Goal: Information Seeking & Learning: Find specific fact

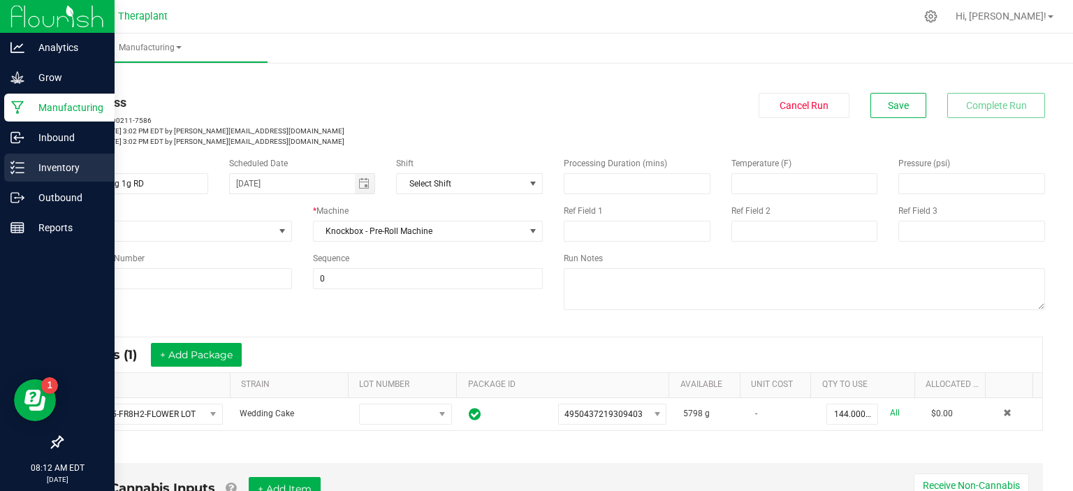
click at [50, 164] on p "Inventory" at bounding box center [66, 167] width 84 height 17
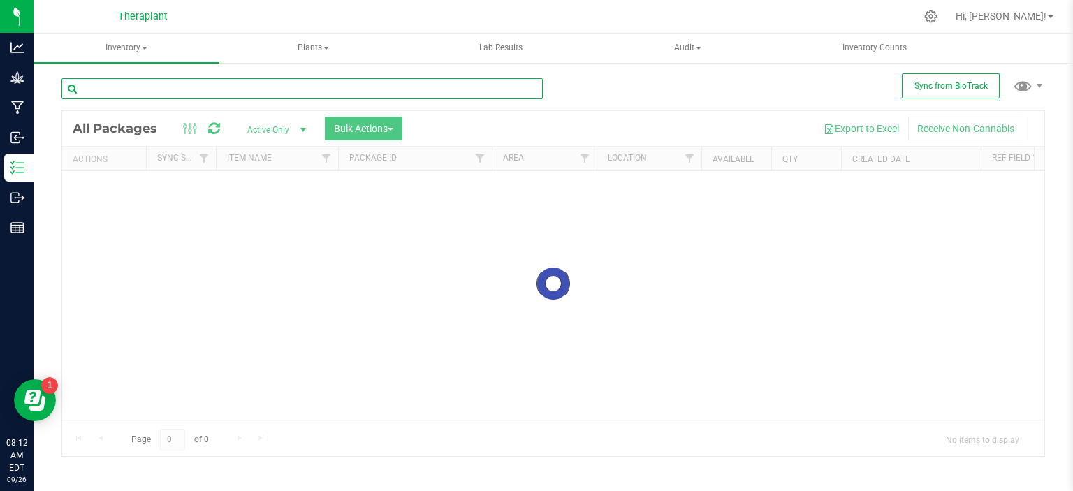
click at [285, 89] on input "text" at bounding box center [301, 88] width 481 height 21
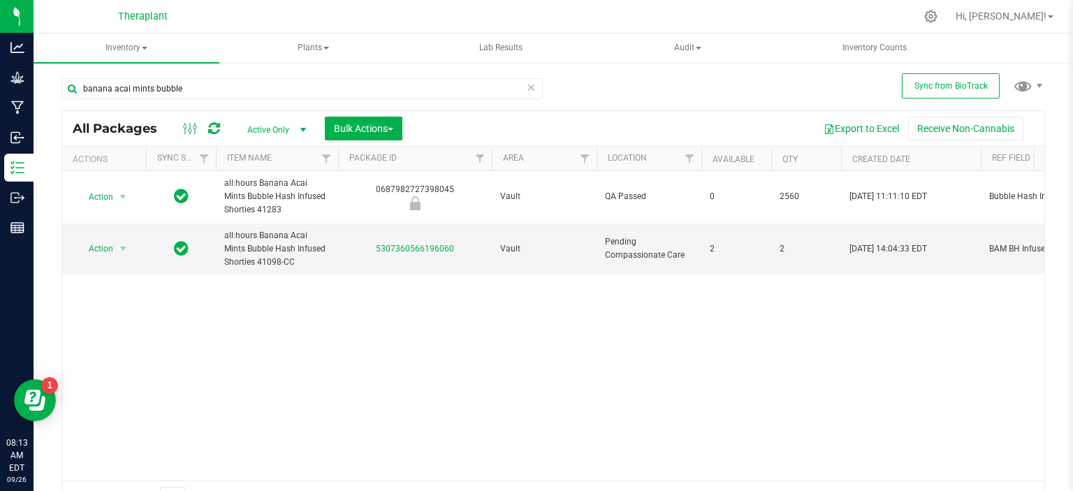
click at [221, 101] on div "banana acai mints bubble" at bounding box center [301, 94] width 481 height 32
click at [218, 94] on input "banana acai mints bubble" at bounding box center [301, 88] width 481 height 21
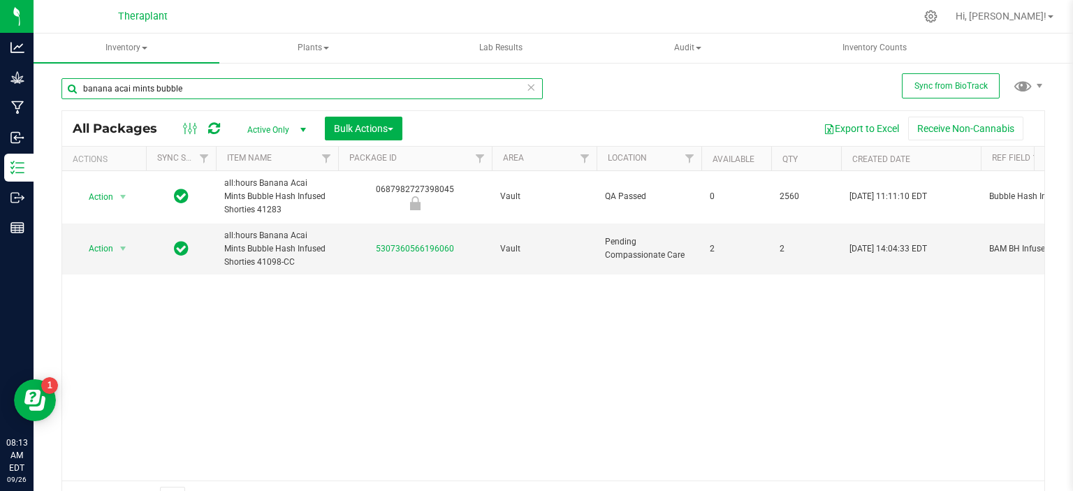
click at [218, 101] on div "banana acai mints bubble" at bounding box center [301, 94] width 481 height 32
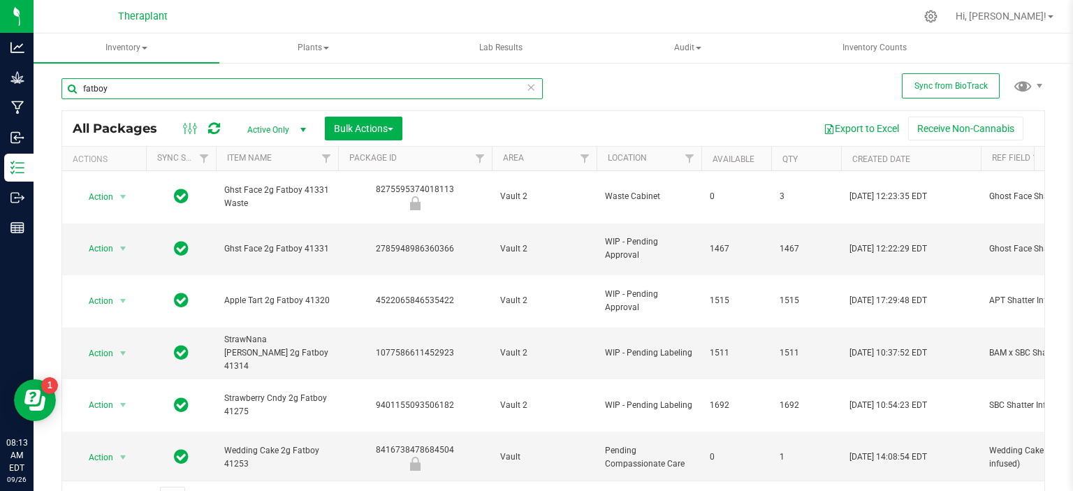
type input "fatboy"
